Goal: Task Accomplishment & Management: Manage account settings

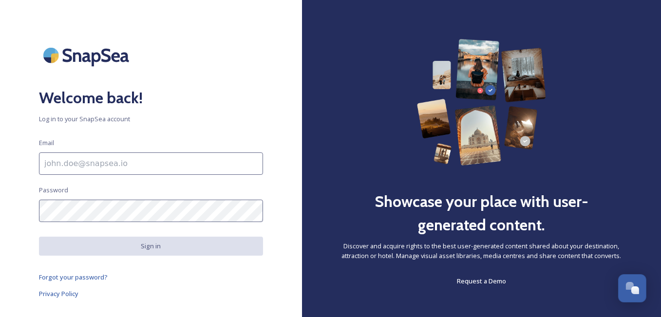
click at [146, 165] on input at bounding box center [151, 163] width 224 height 22
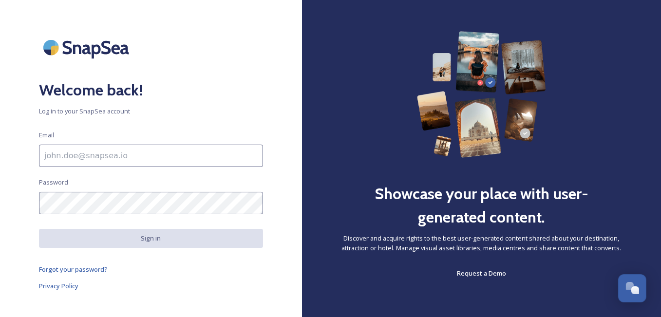
scroll to position [8, 0]
click at [117, 160] on input at bounding box center [151, 155] width 224 height 22
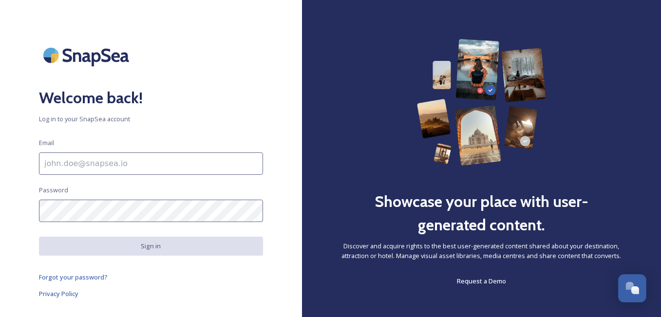
click at [103, 163] on input at bounding box center [151, 163] width 224 height 22
